Goal: Task Accomplishment & Management: Complete application form

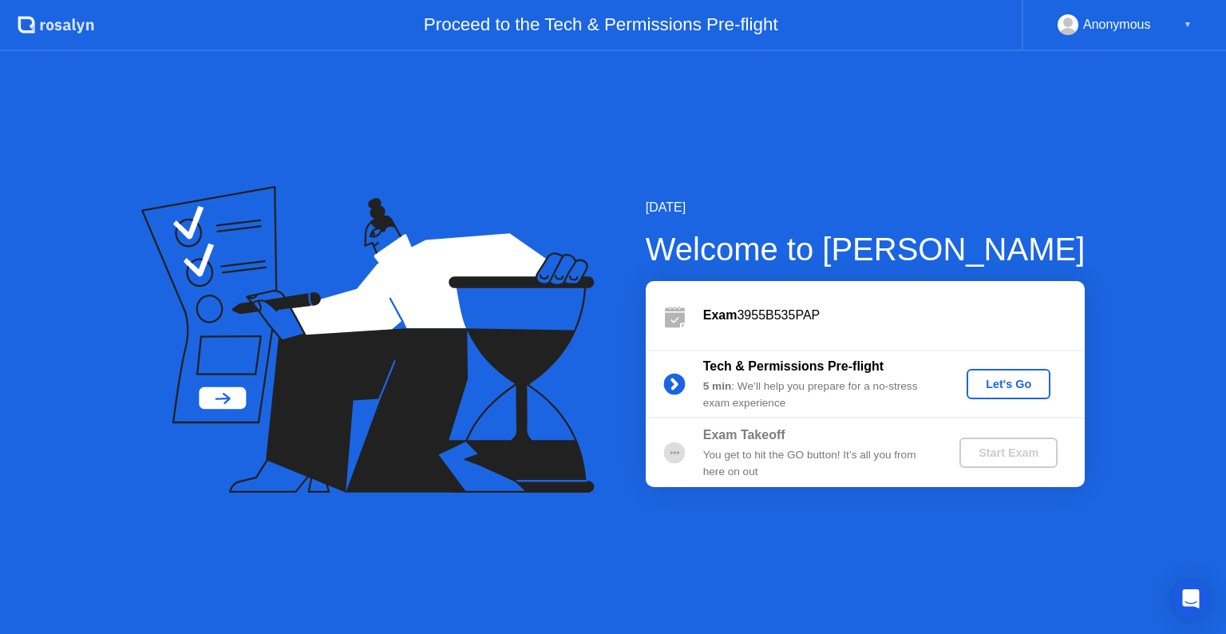
click at [990, 378] on div "Let's Go" at bounding box center [1008, 384] width 71 height 13
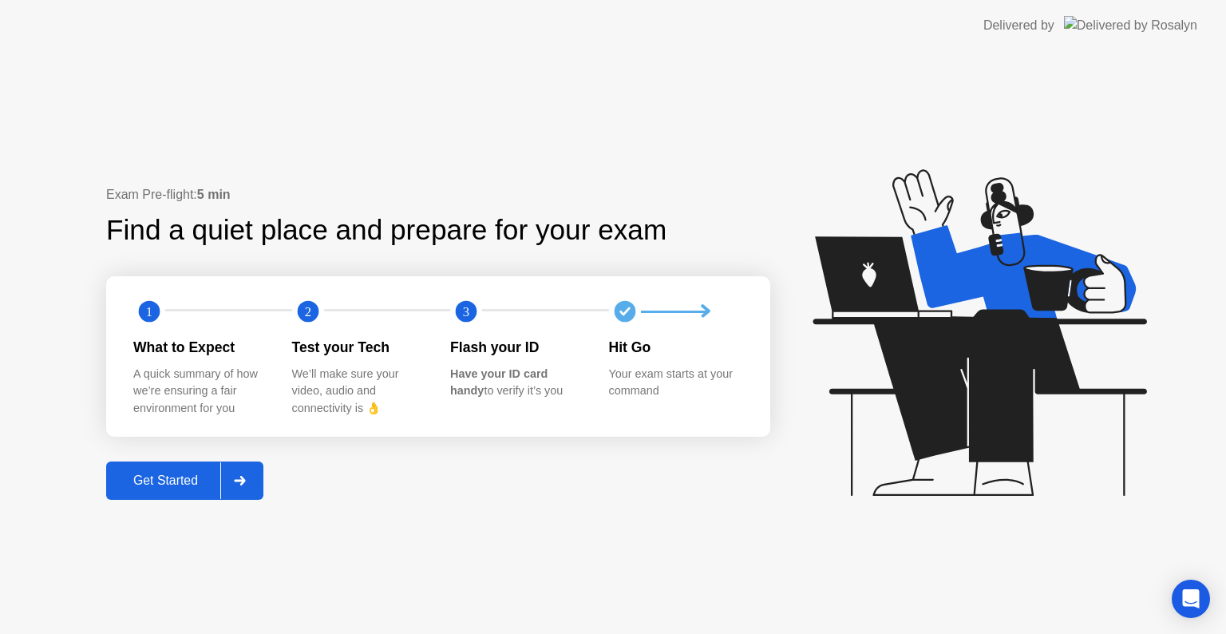
click at [200, 479] on div "Get Started" at bounding box center [165, 480] width 109 height 14
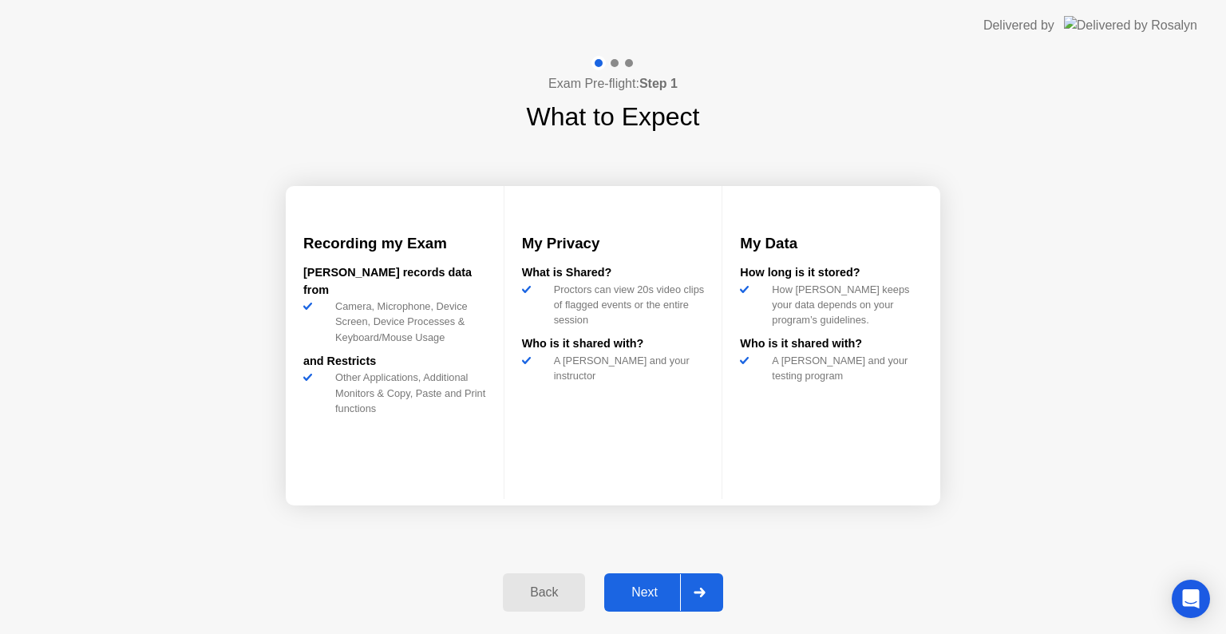
click at [643, 594] on div "Next" at bounding box center [644, 592] width 71 height 14
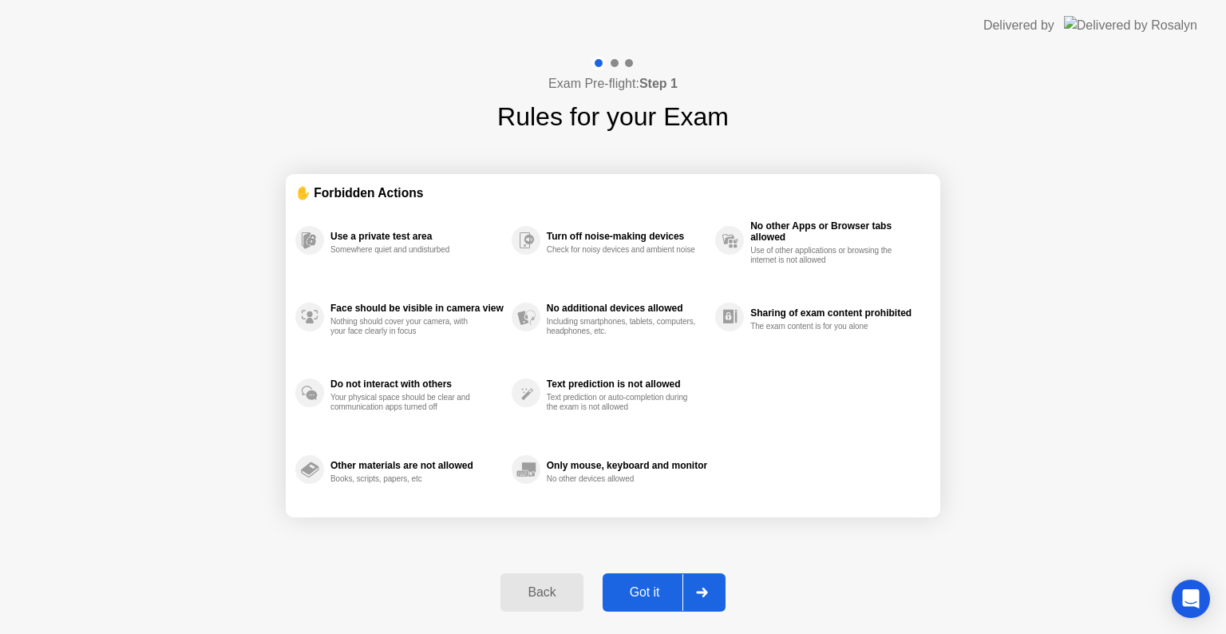
click at [659, 594] on div "Got it" at bounding box center [644, 592] width 75 height 14
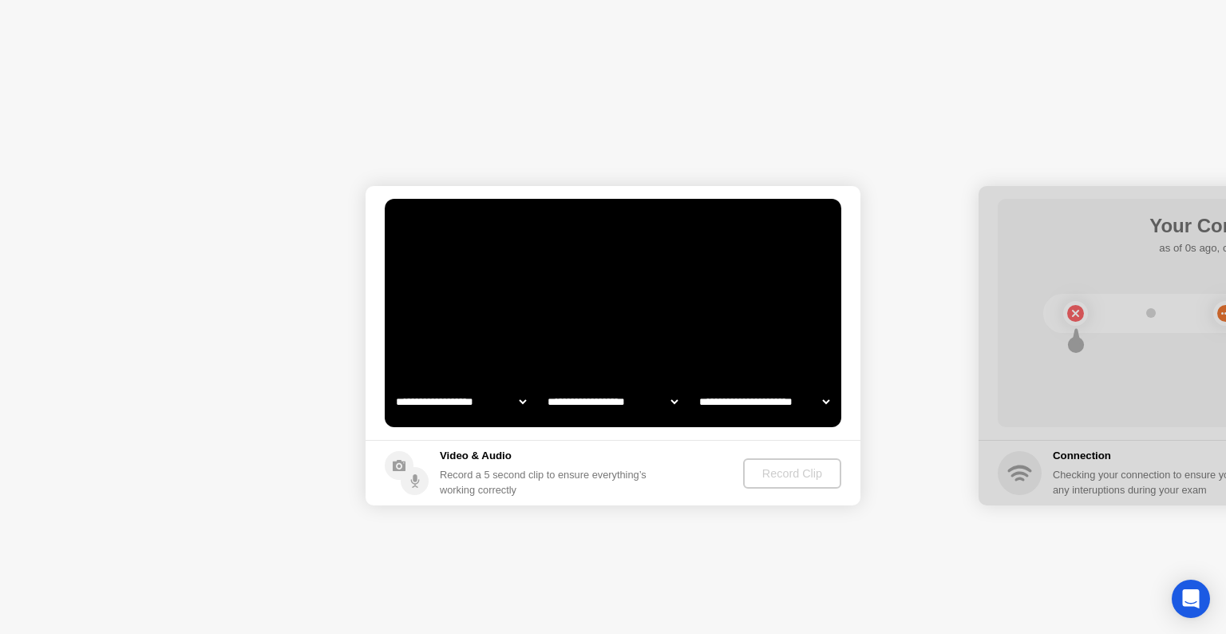
select select "**********"
select select "*******"
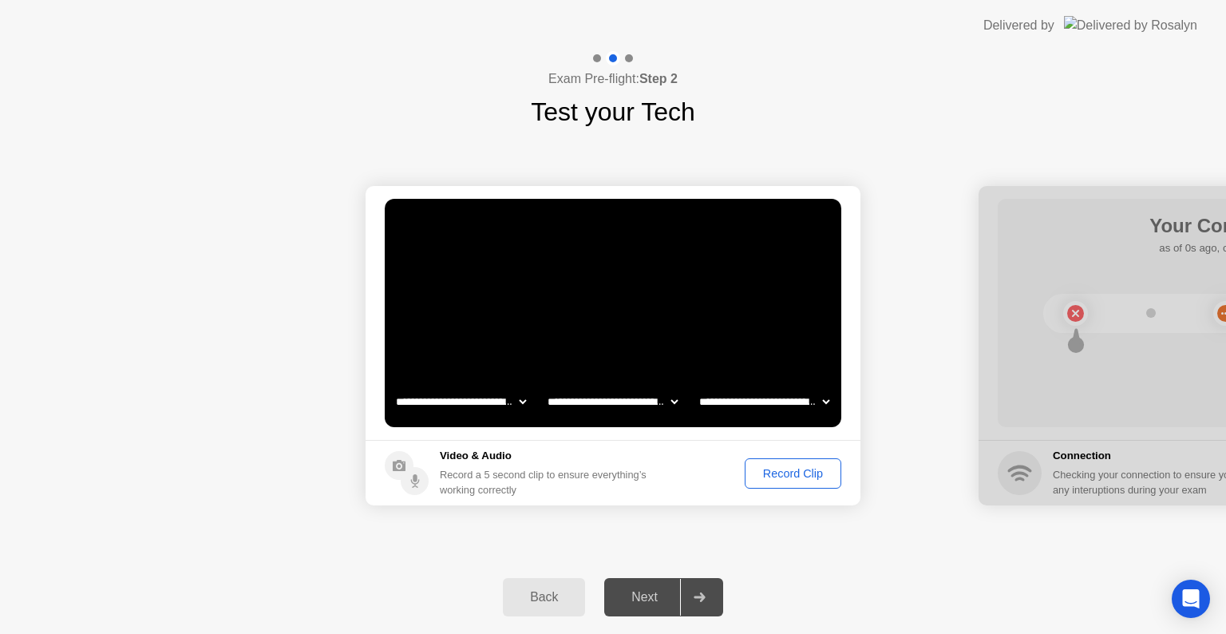
click at [790, 477] on div "Record Clip" at bounding box center [792, 473] width 85 height 13
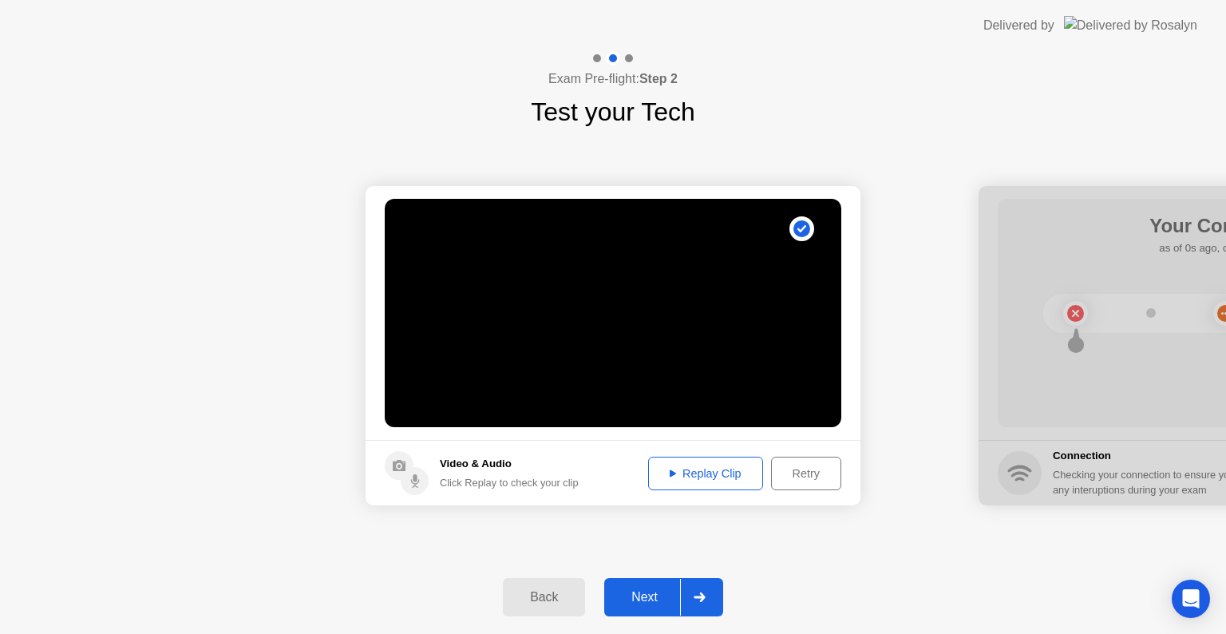
click at [738, 478] on div "Replay Clip" at bounding box center [706, 473] width 104 height 13
drag, startPoint x: 1124, startPoint y: 377, endPoint x: 858, endPoint y: 572, distance: 330.0
click at [858, 572] on div "**********" at bounding box center [613, 342] width 1226 height 583
click at [651, 603] on div "Next" at bounding box center [644, 597] width 71 height 14
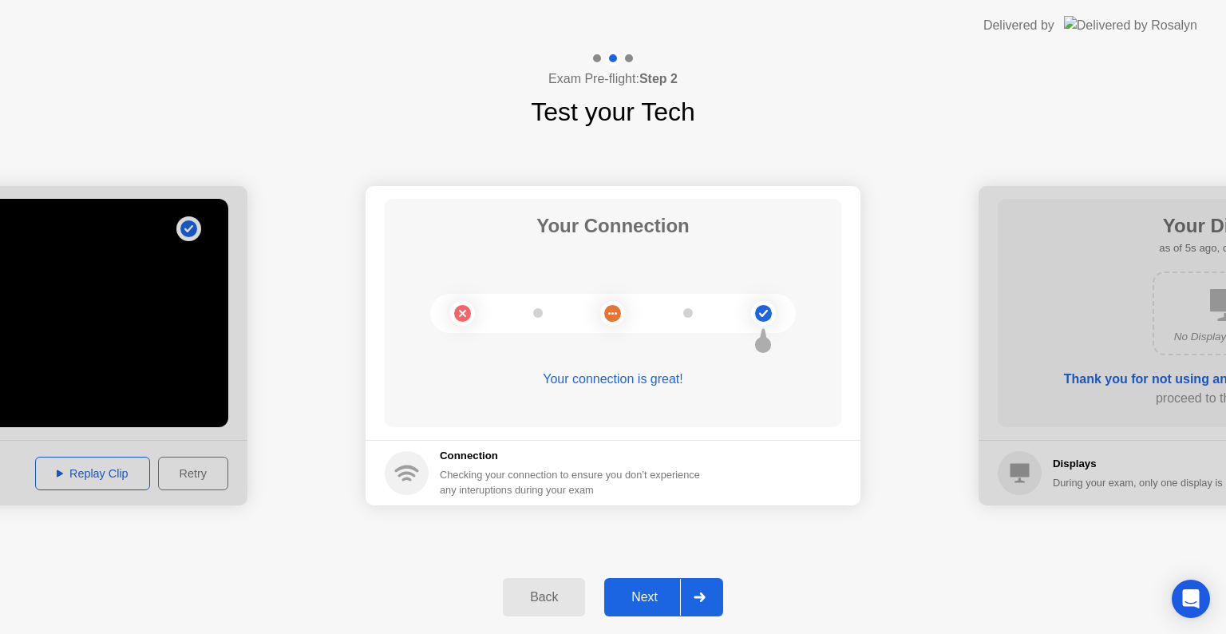
click at [651, 600] on div "Next" at bounding box center [644, 597] width 71 height 14
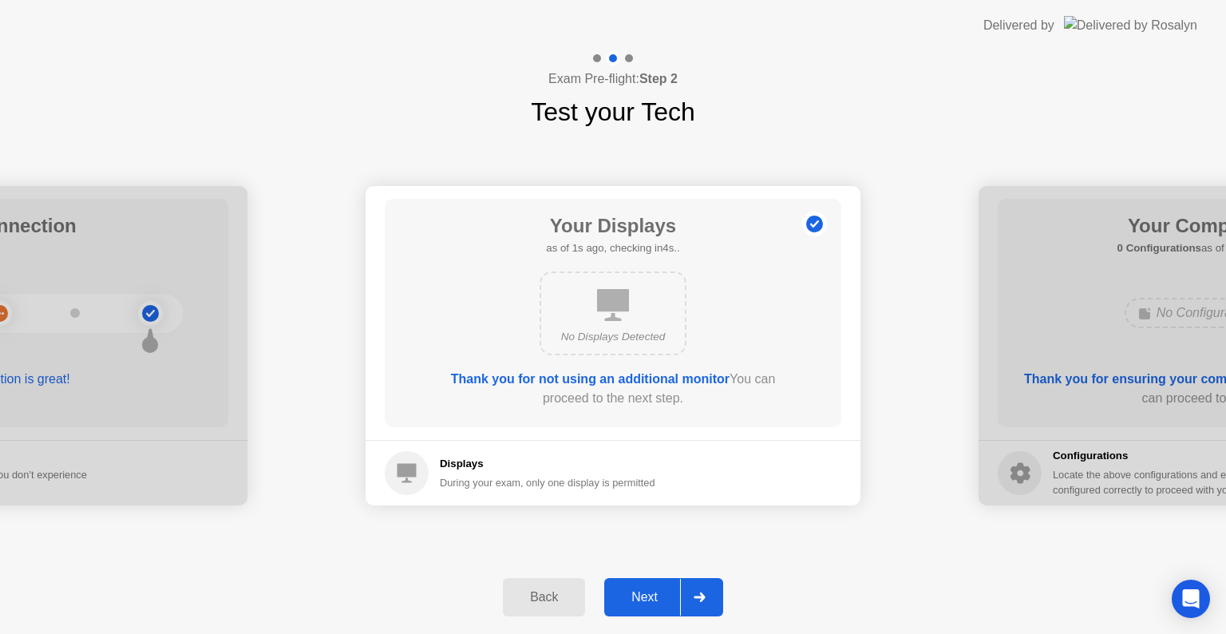
click at [651, 600] on div "Next" at bounding box center [644, 597] width 71 height 14
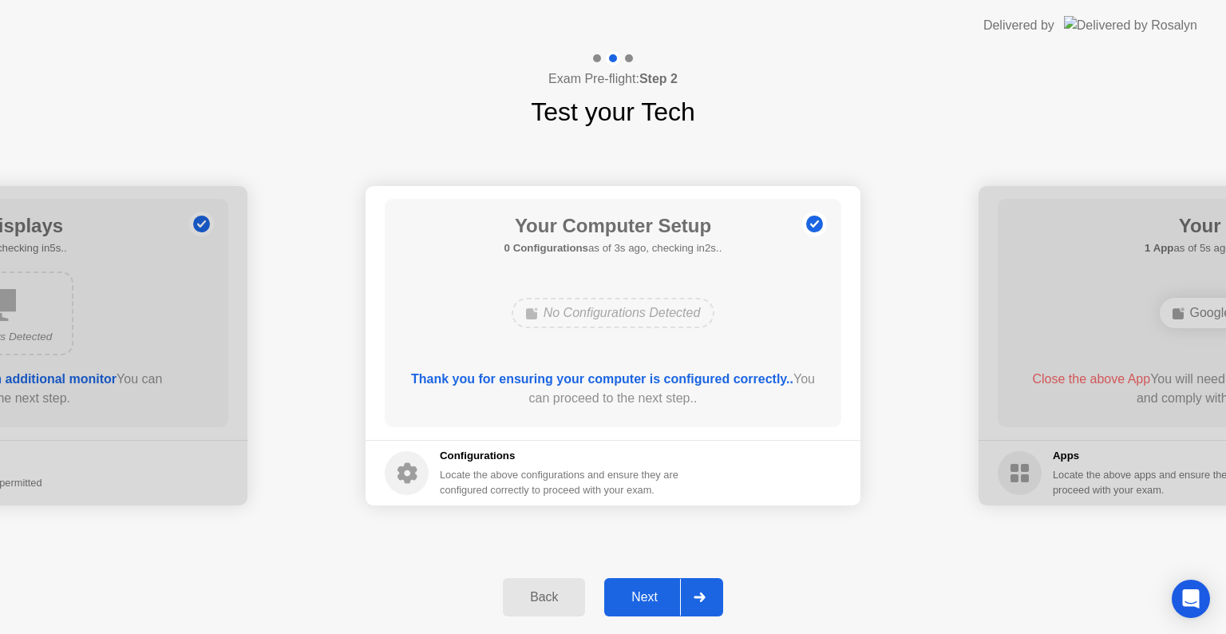
click at [651, 600] on div "Next" at bounding box center [644, 597] width 71 height 14
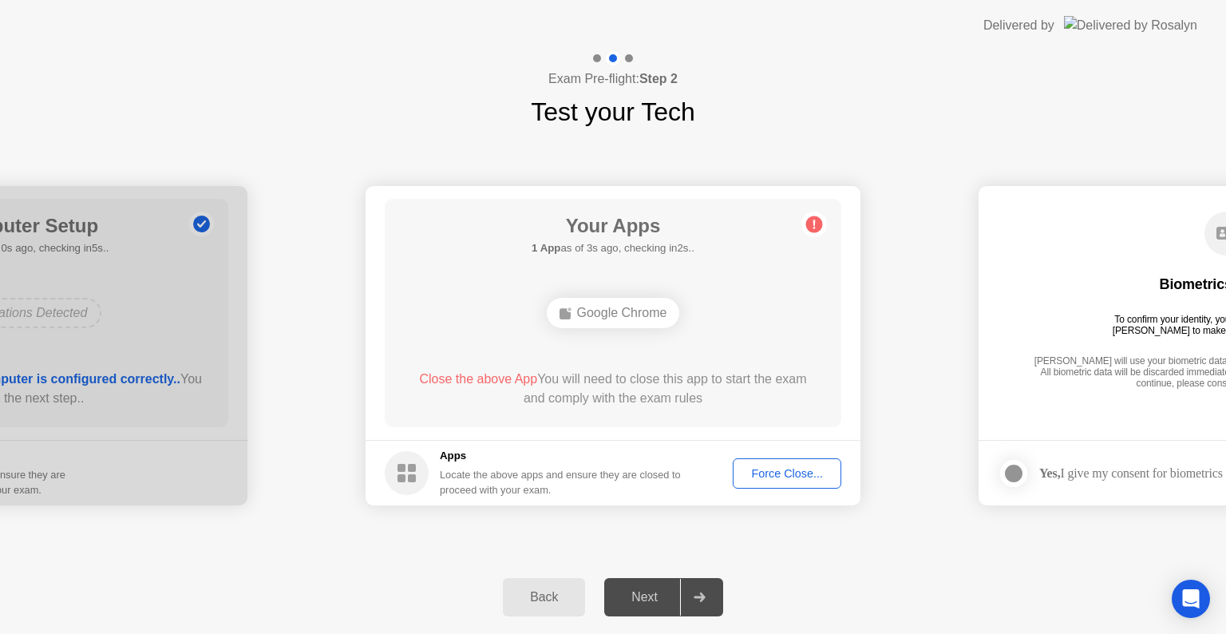
click at [757, 473] on div "Force Close..." at bounding box center [786, 473] width 97 height 13
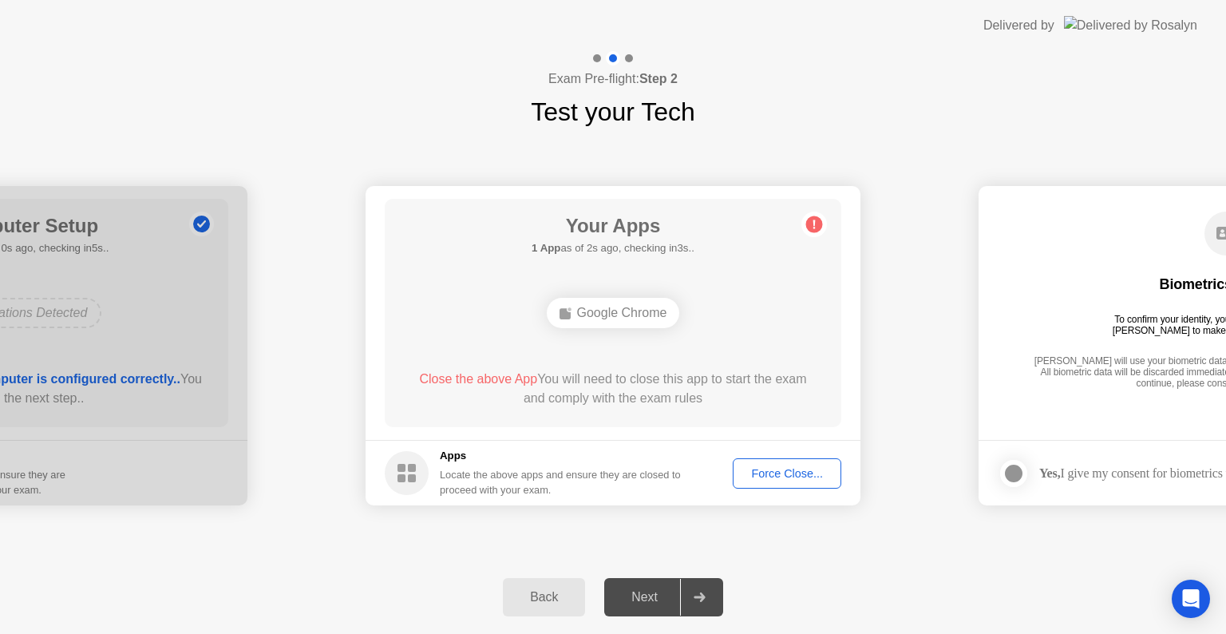
click at [624, 317] on div "Google Chrome" at bounding box center [613, 313] width 133 height 30
click at [685, 588] on div at bounding box center [699, 597] width 38 height 37
click at [780, 473] on div "Force Close..." at bounding box center [786, 473] width 97 height 13
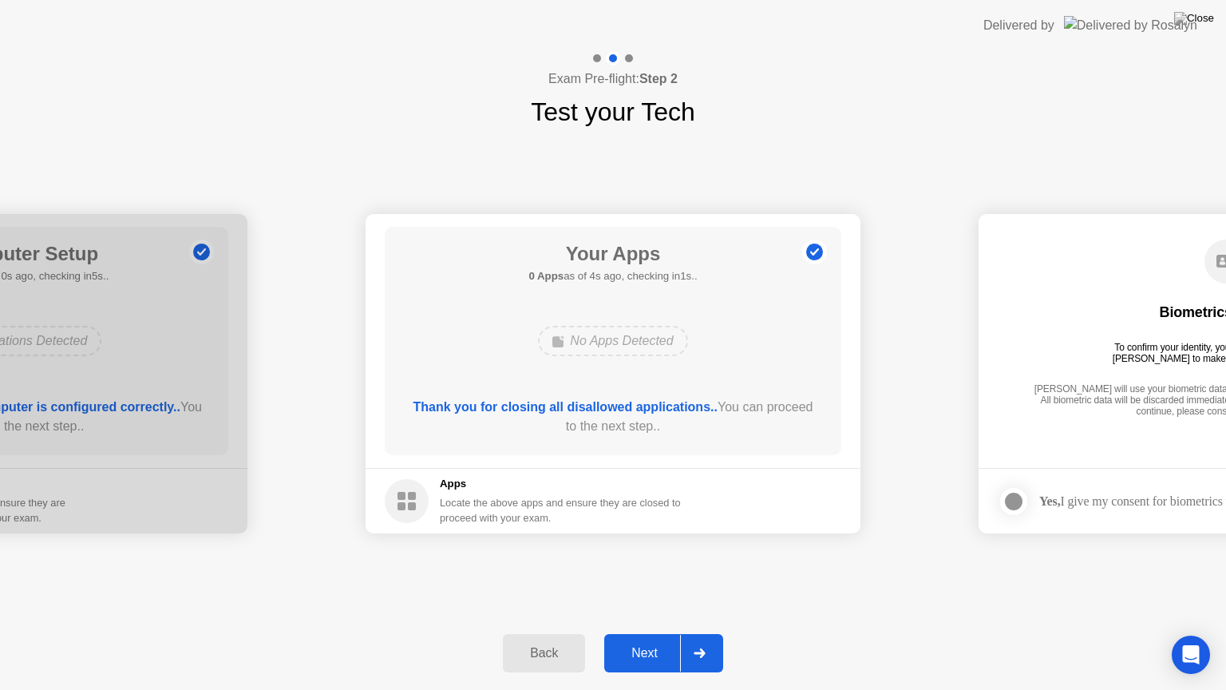
click at [662, 633] on div "Next" at bounding box center [644, 653] width 71 height 14
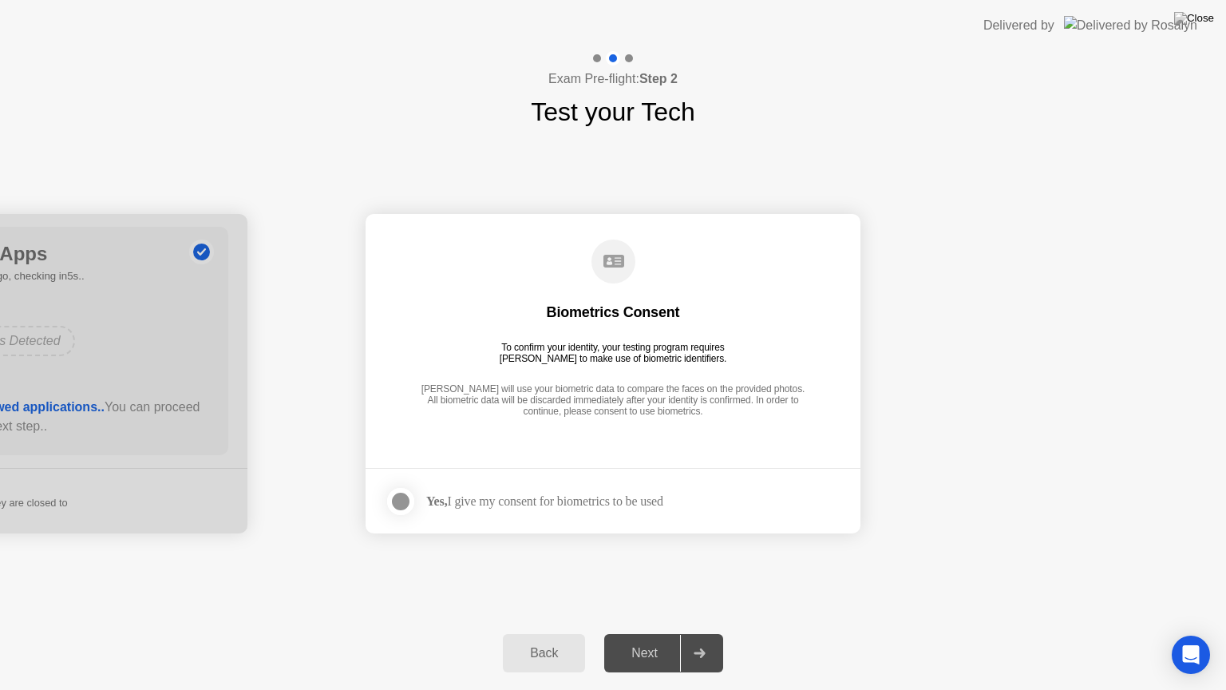
click at [662, 633] on div "Next" at bounding box center [644, 653] width 71 height 14
click at [393, 494] on div at bounding box center [400, 501] width 19 height 19
click at [654, 633] on div "Next" at bounding box center [644, 653] width 71 height 14
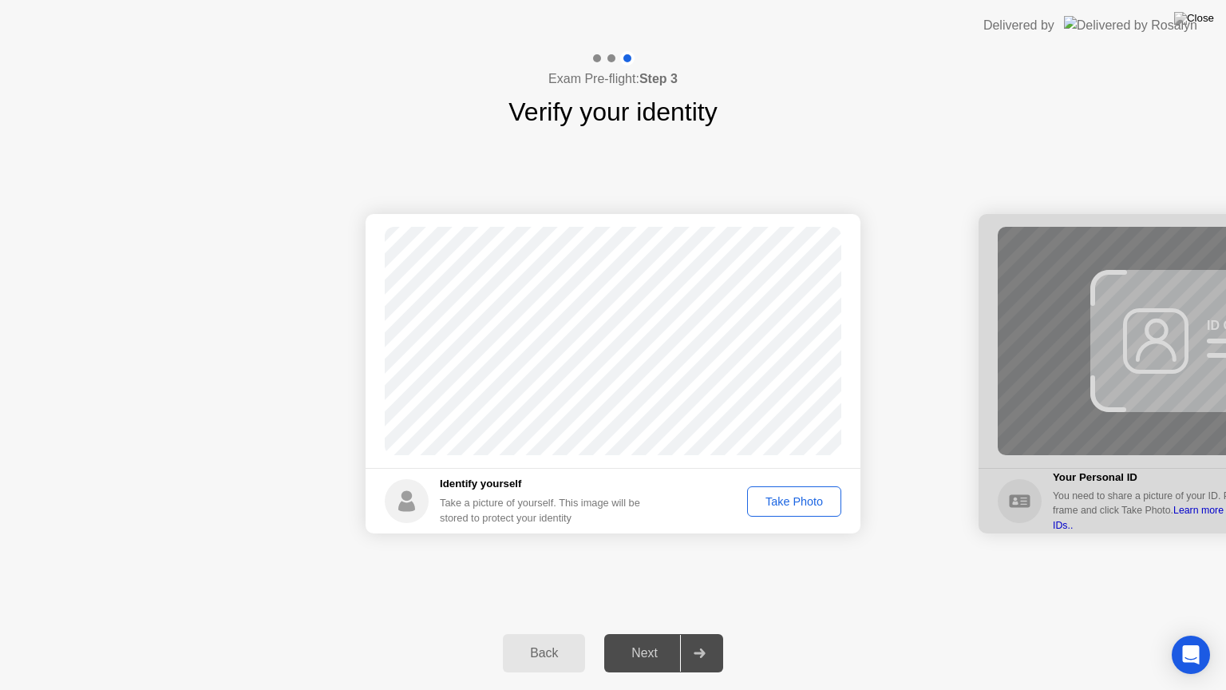
click at [779, 497] on div "Take Photo" at bounding box center [794, 501] width 83 height 13
click at [779, 497] on div "Retake" at bounding box center [805, 501] width 62 height 13
click at [779, 497] on div "Take Photo" at bounding box center [794, 501] width 83 height 13
click at [651, 633] on div "Next" at bounding box center [644, 653] width 71 height 14
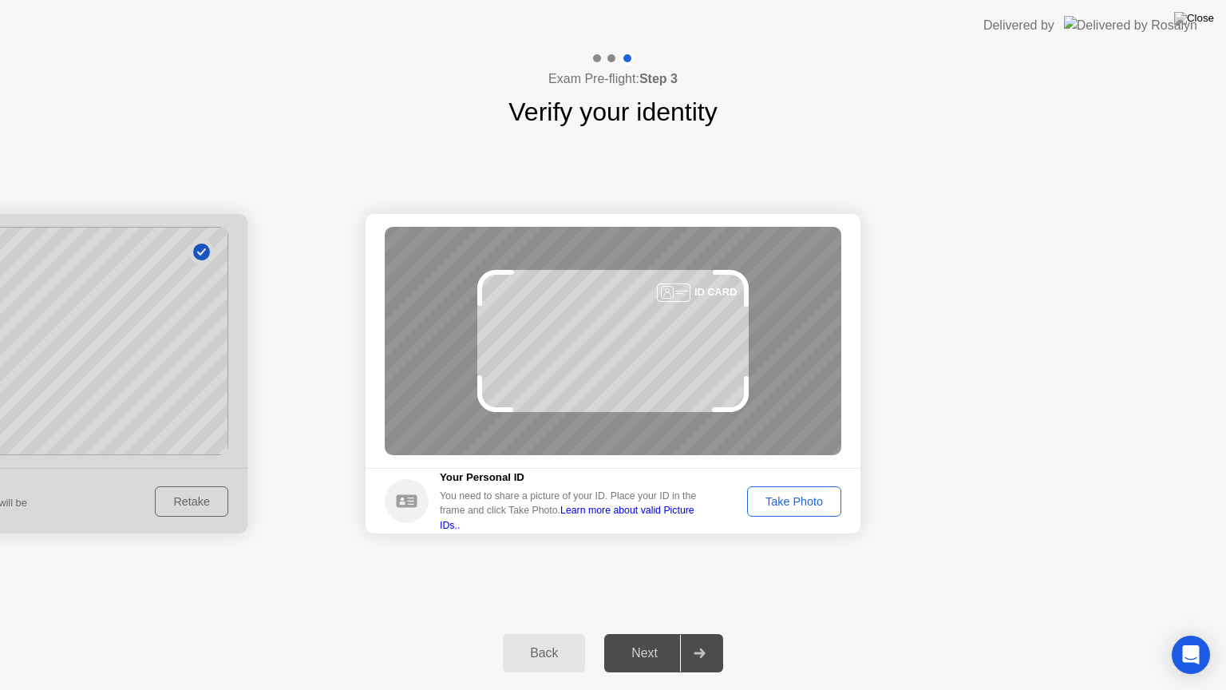
click at [797, 497] on div "Take Photo" at bounding box center [794, 501] width 83 height 13
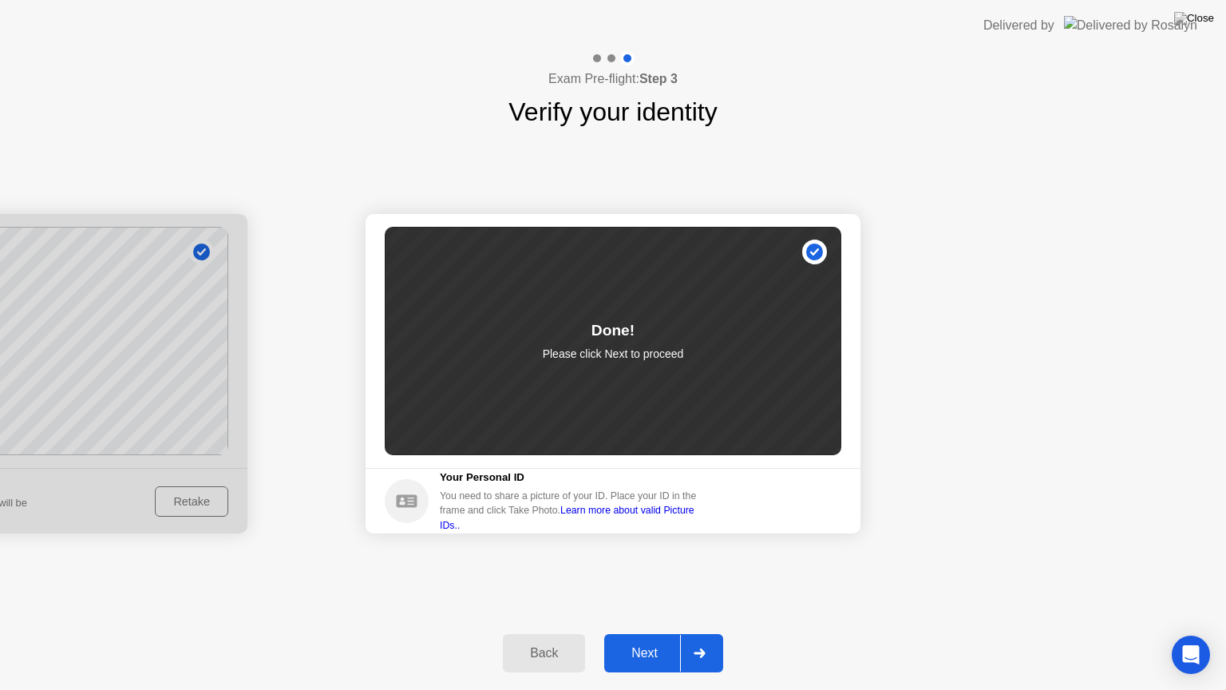
click at [674, 633] on div "Next" at bounding box center [644, 653] width 71 height 14
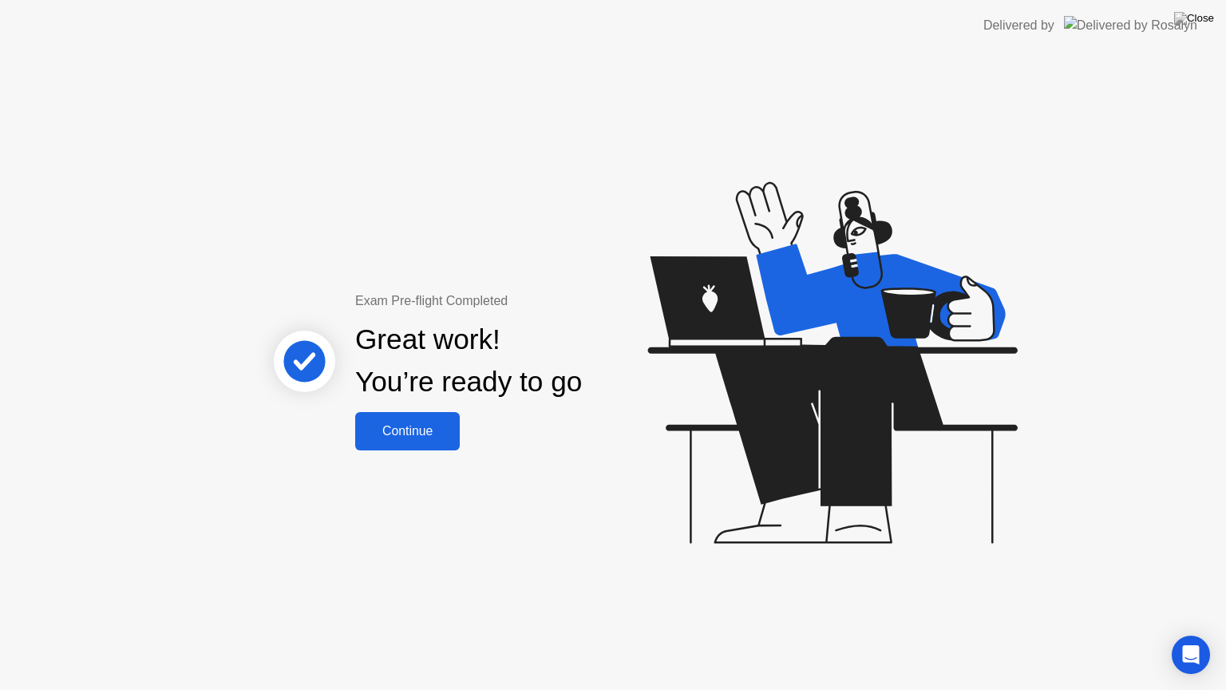
click at [410, 431] on div "Continue" at bounding box center [407, 431] width 95 height 14
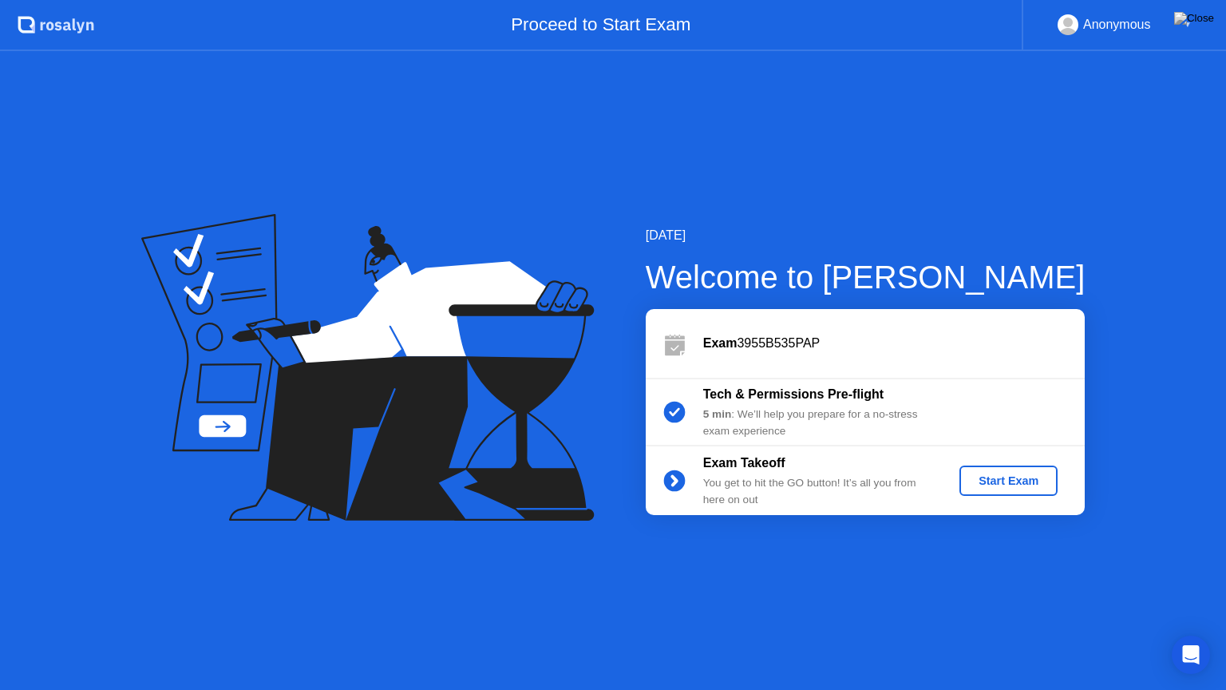
click at [993, 479] on div "Start Exam" at bounding box center [1008, 480] width 85 height 13
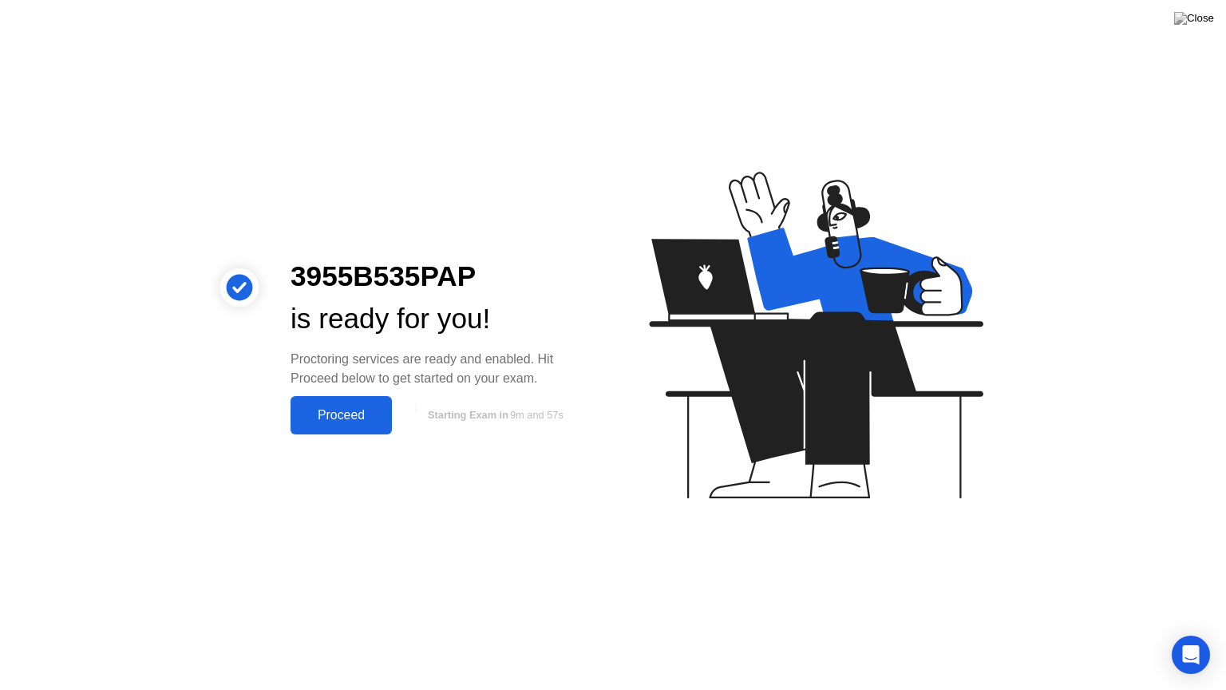
click at [370, 418] on div "Proceed" at bounding box center [341, 415] width 92 height 14
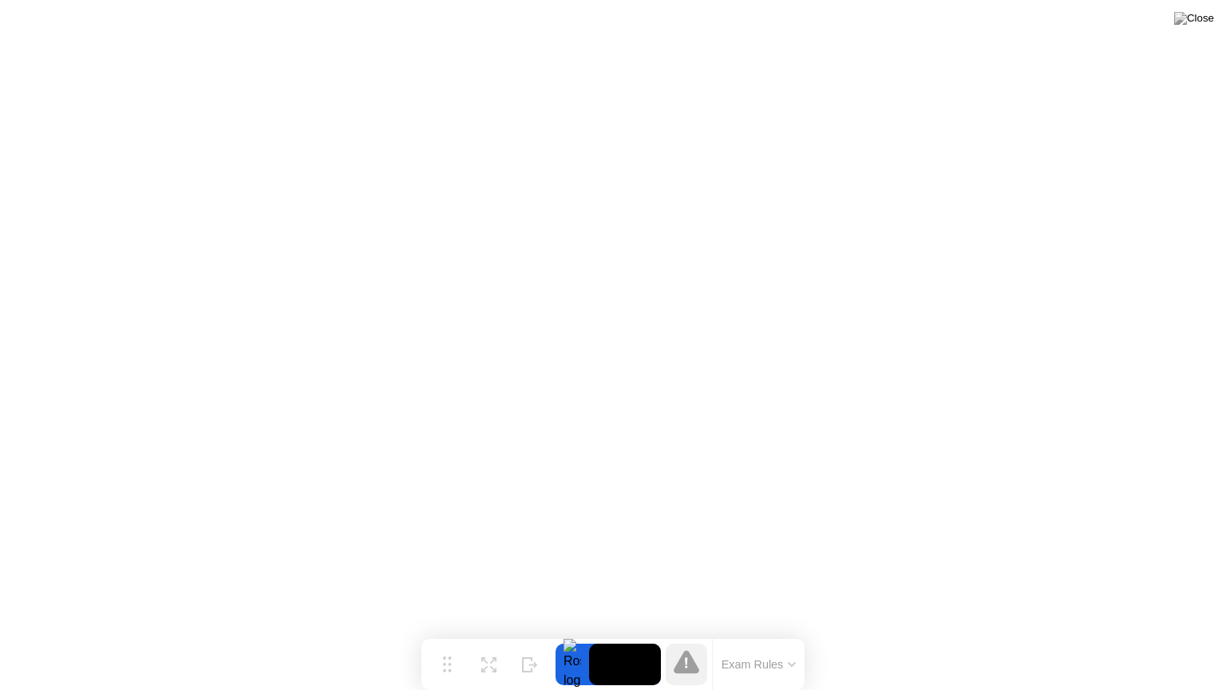
click at [680, 633] on icon at bounding box center [687, 661] width 26 height 23
